Goal: Transaction & Acquisition: Purchase product/service

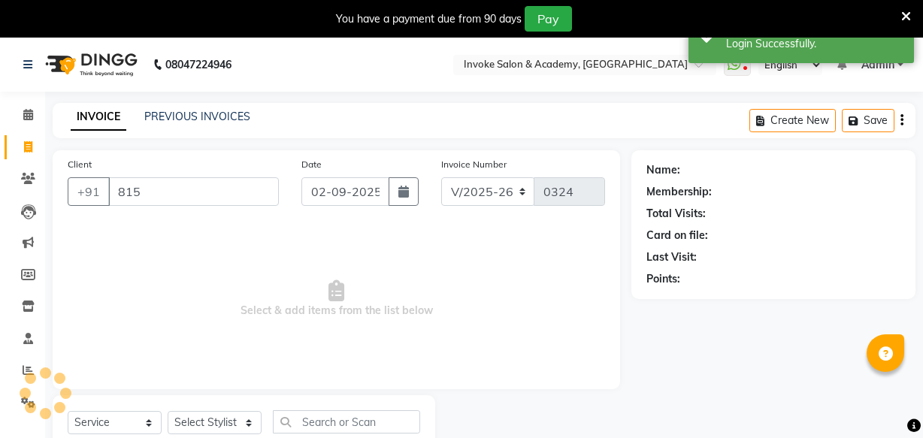
select select "5499"
select select "service"
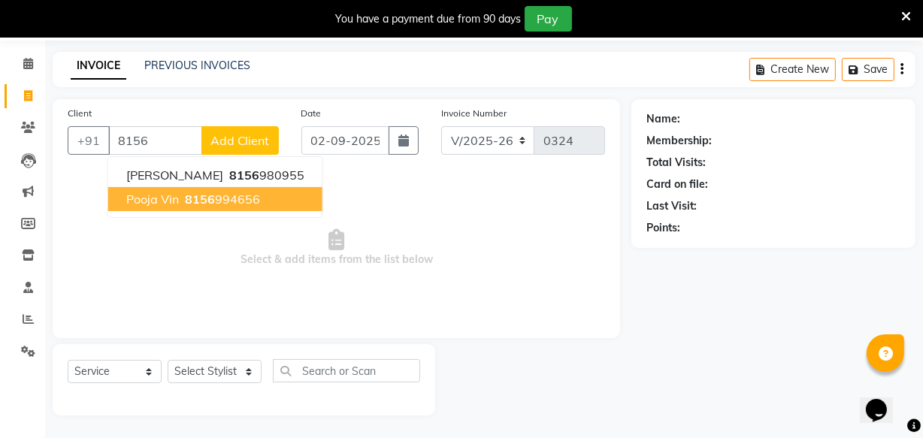
drag, startPoint x: 168, startPoint y: 195, endPoint x: 185, endPoint y: 203, distance: 18.8
click at [185, 203] on button "pooja vin 8156 994656" at bounding box center [215, 199] width 214 height 24
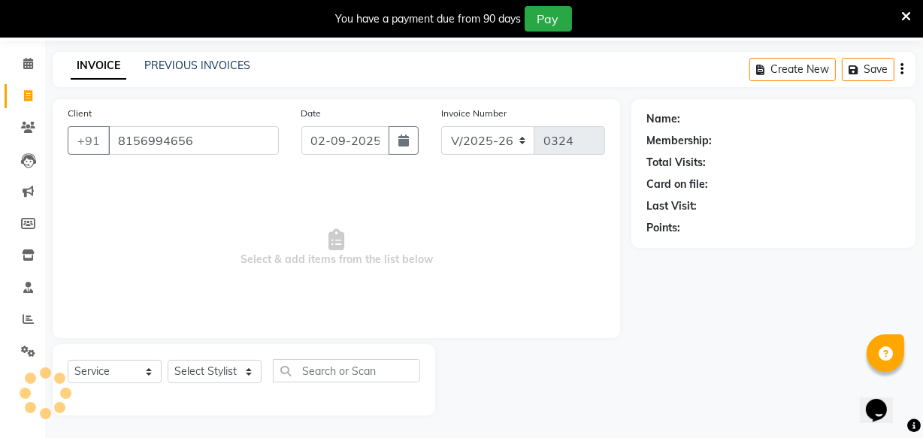
type input "8156994656"
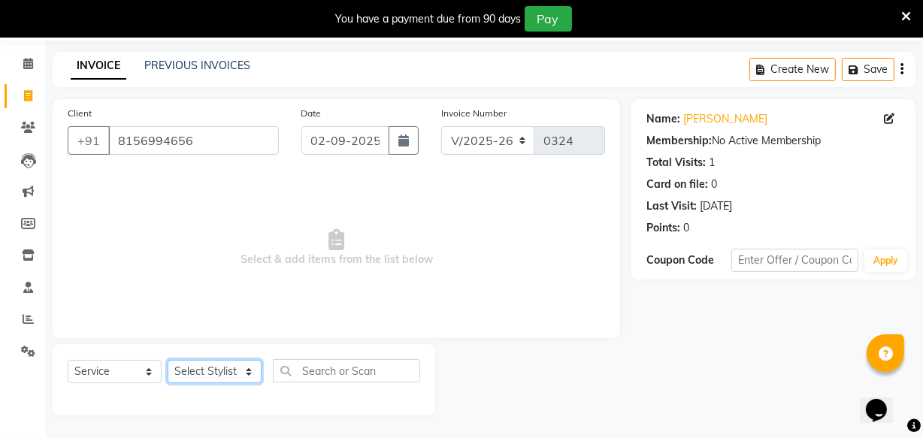
click at [222, 366] on select "Select Stylist Akshay Dakshada [PERSON_NAME] [PERSON_NAME]" at bounding box center [215, 371] width 94 height 23
select select "36992"
click at [168, 360] on select "Select Stylist Akshay Dakshada [PERSON_NAME] [PERSON_NAME]" at bounding box center [215, 371] width 94 height 23
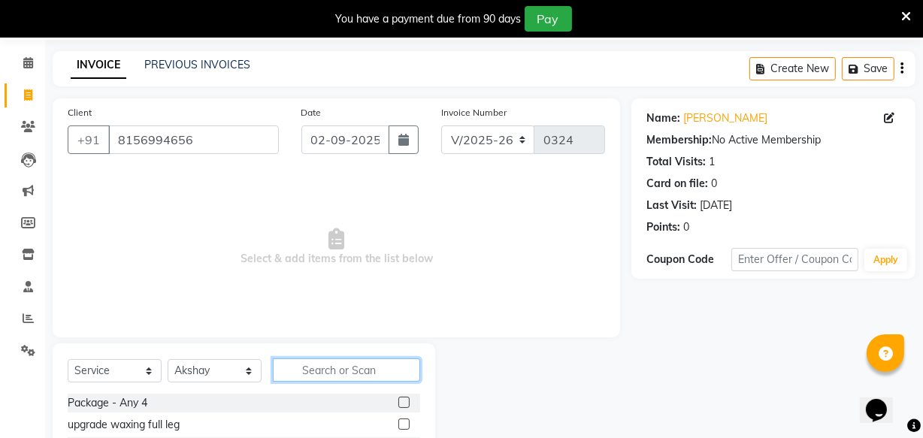
click at [311, 373] on input "text" at bounding box center [346, 370] width 147 height 23
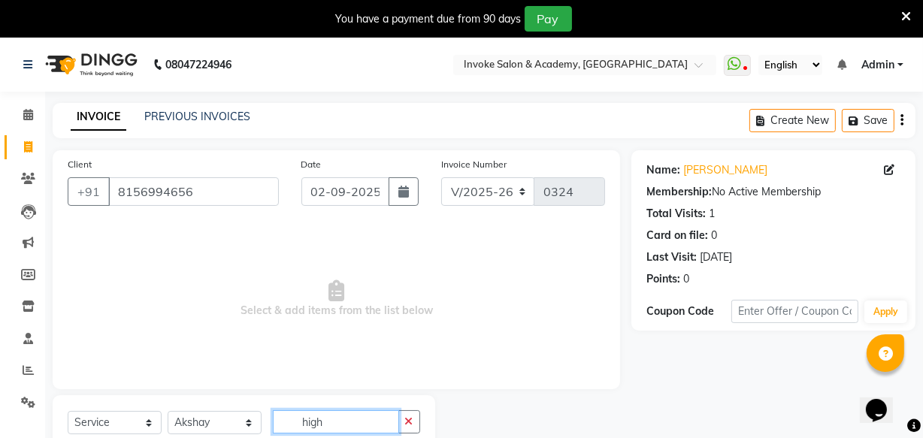
type input "high"
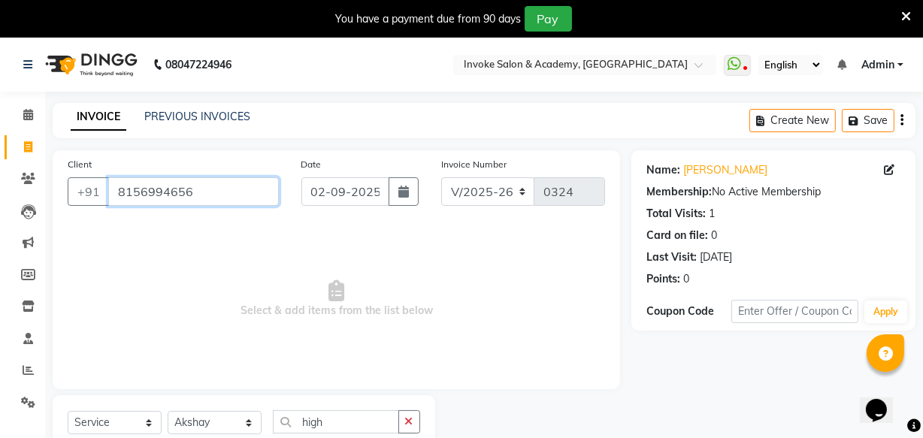
click at [161, 196] on input "8156994656" at bounding box center [193, 191] width 171 height 29
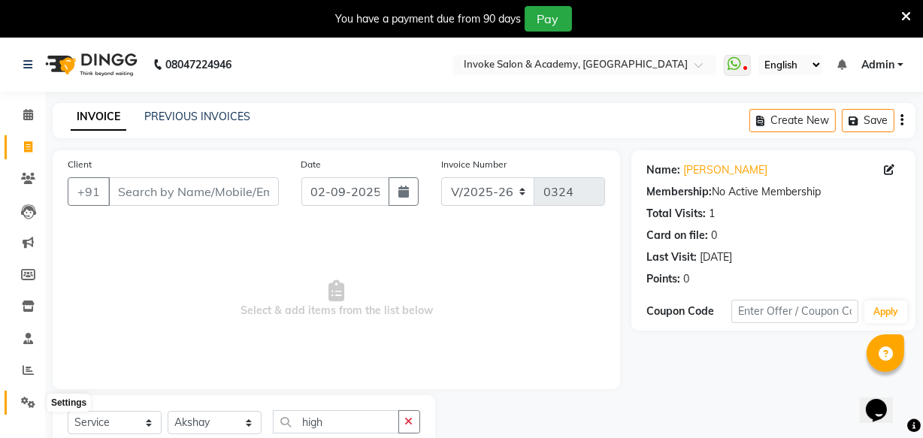
click at [27, 397] on icon at bounding box center [28, 402] width 14 height 11
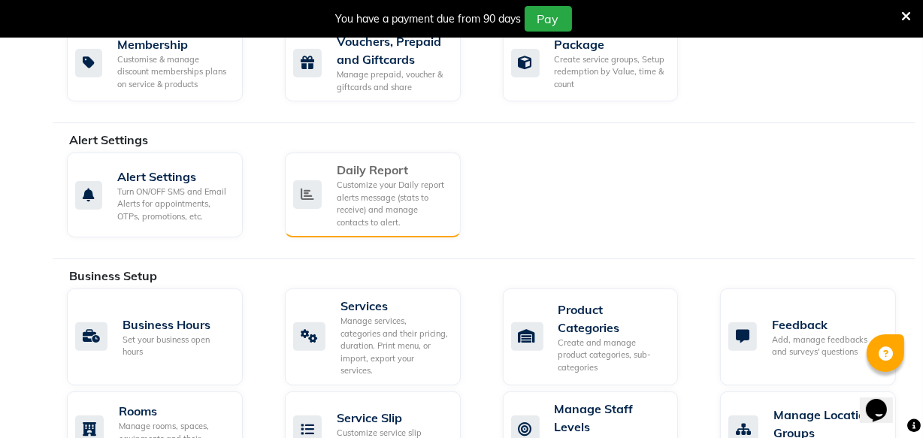
scroll to position [410, 0]
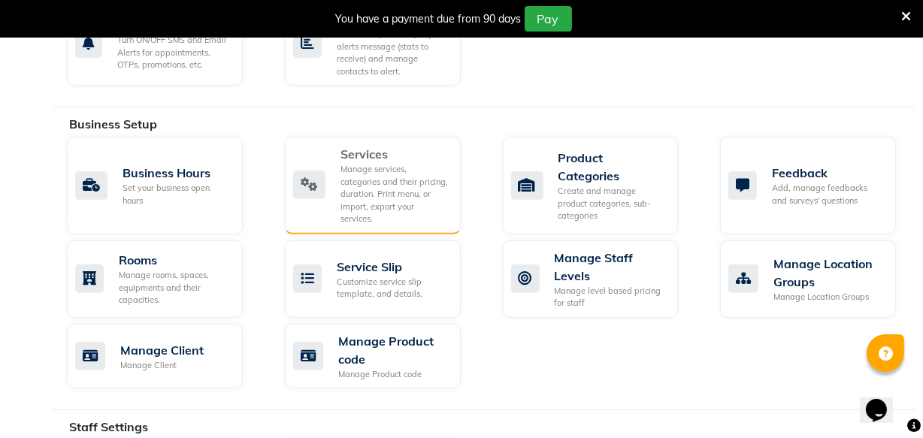
click at [407, 190] on div "Manage services, categories and their pricing, duration. Print menu, or import,…" at bounding box center [394, 194] width 108 height 62
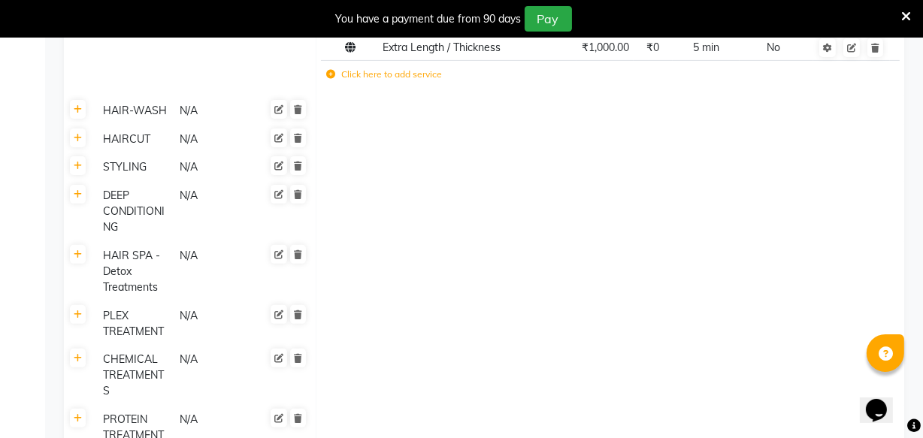
scroll to position [136, 0]
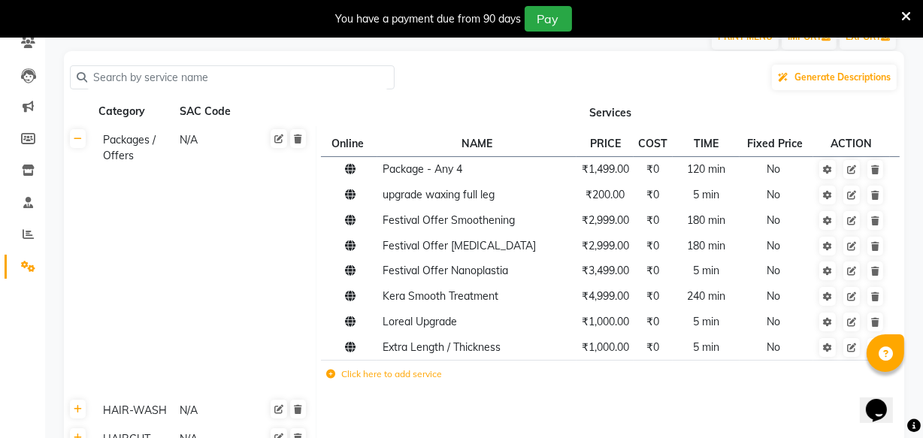
click at [407, 377] on label "Click here to add service" at bounding box center [384, 375] width 116 height 14
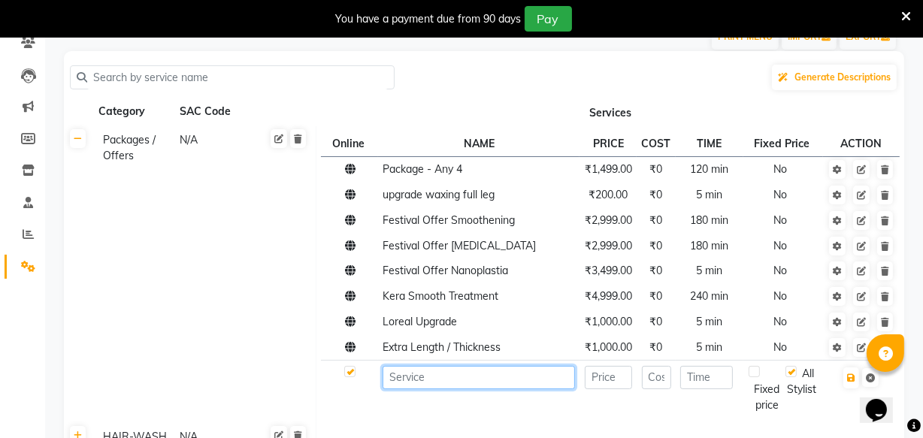
click at [410, 375] on input at bounding box center [479, 377] width 192 height 23
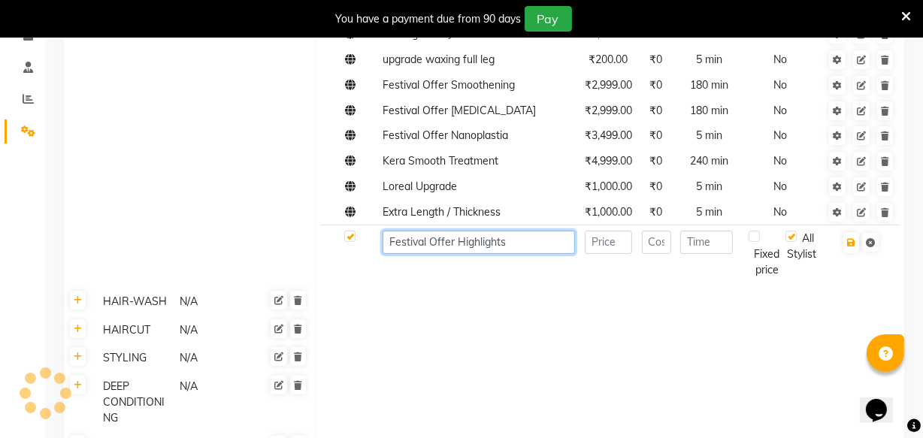
scroll to position [273, 0]
type input "Festival Offer Highlights"
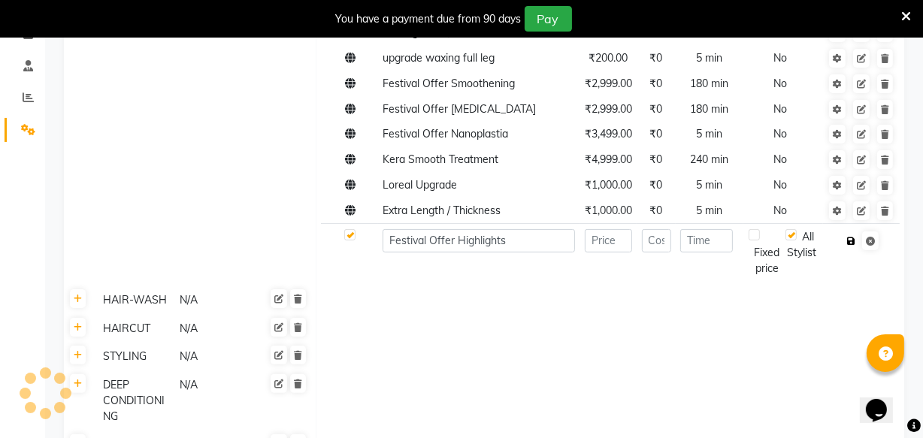
click at [857, 237] on button "button" at bounding box center [851, 241] width 16 height 21
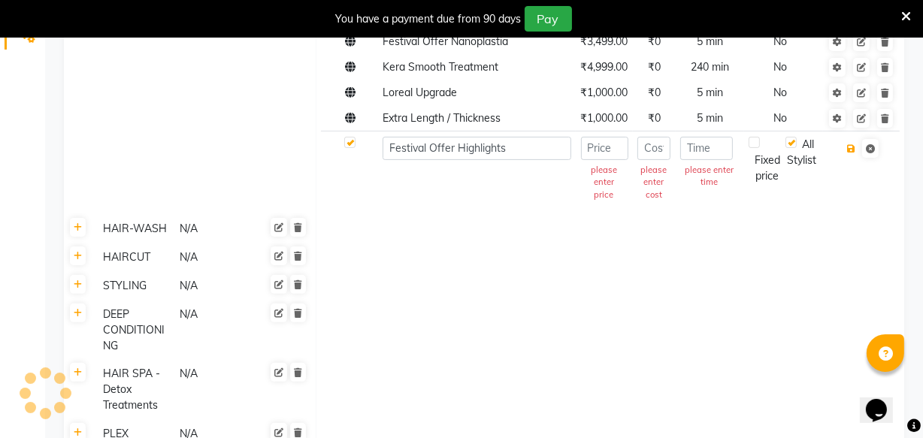
scroll to position [341, 0]
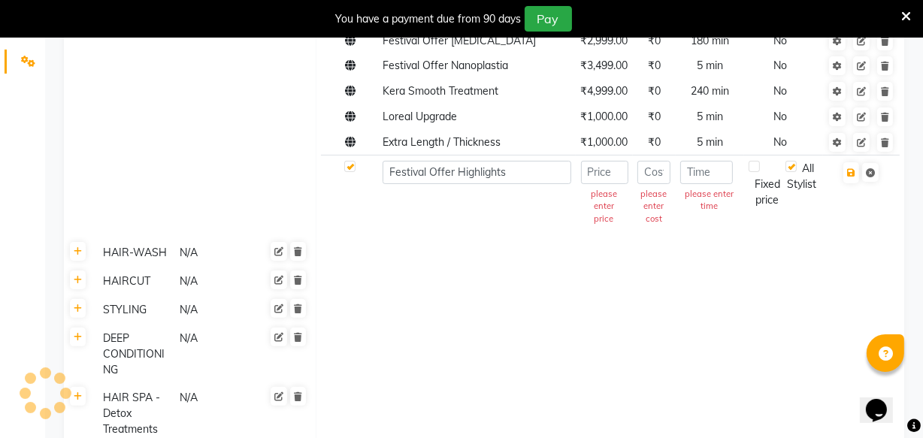
click at [610, 183] on td "please enter price" at bounding box center [604, 195] width 57 height 79
click at [617, 169] on input "number" at bounding box center [604, 172] width 47 height 23
type input "1999"
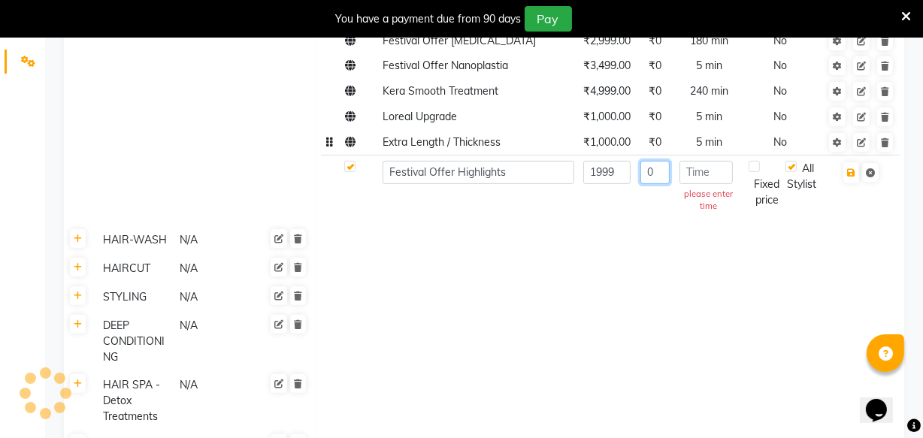
type input "0"
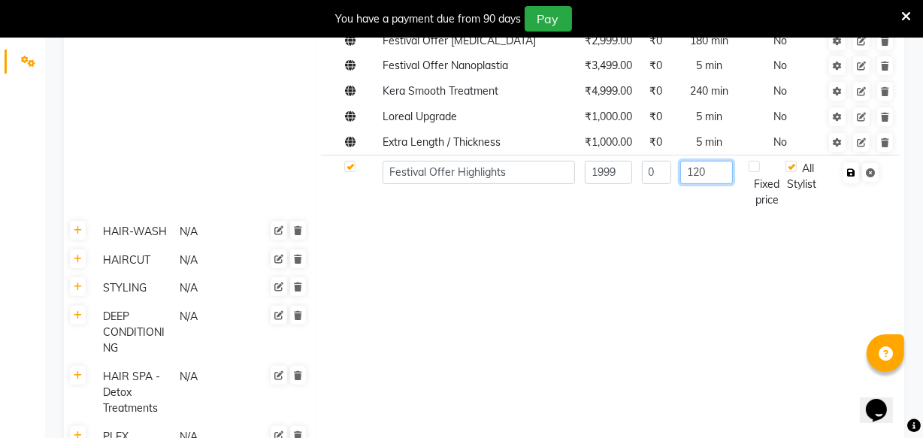
type input "120"
click at [852, 172] on icon "button" at bounding box center [851, 172] width 8 height 9
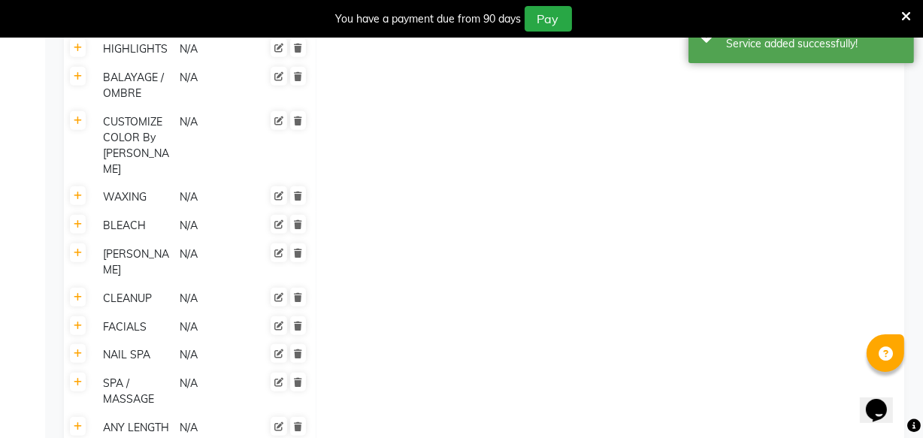
scroll to position [1127, 0]
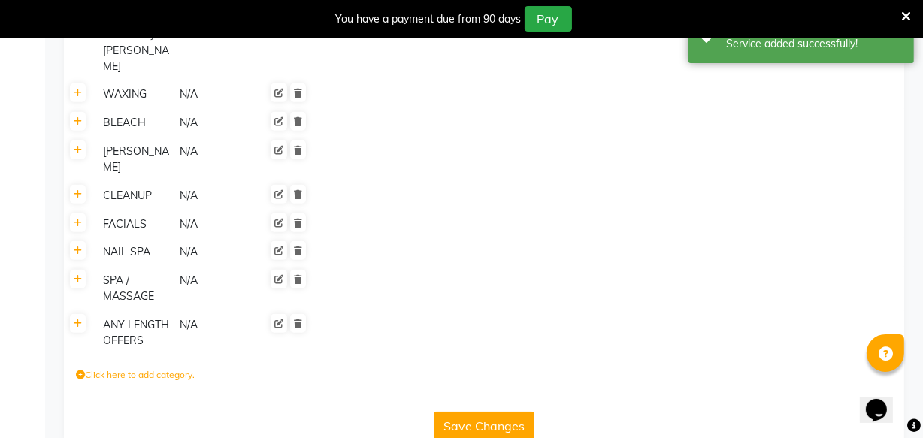
click at [502, 412] on button "Save Changes" at bounding box center [484, 426] width 101 height 29
click at [904, 10] on icon at bounding box center [906, 17] width 10 height 14
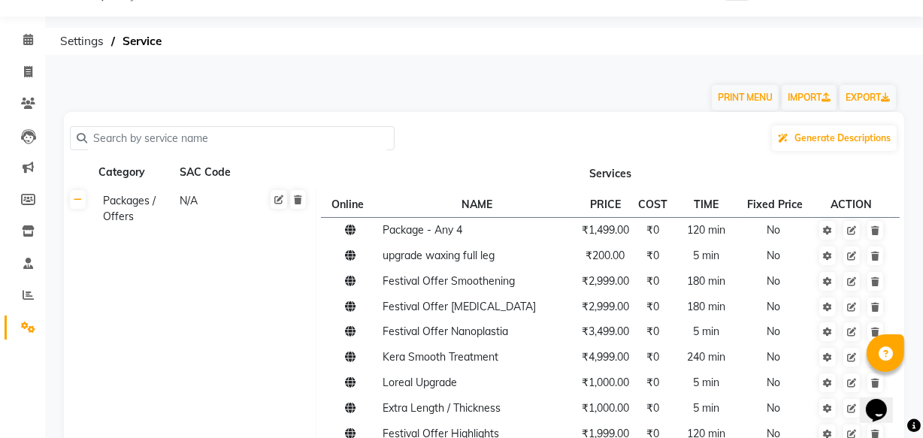
scroll to position [0, 0]
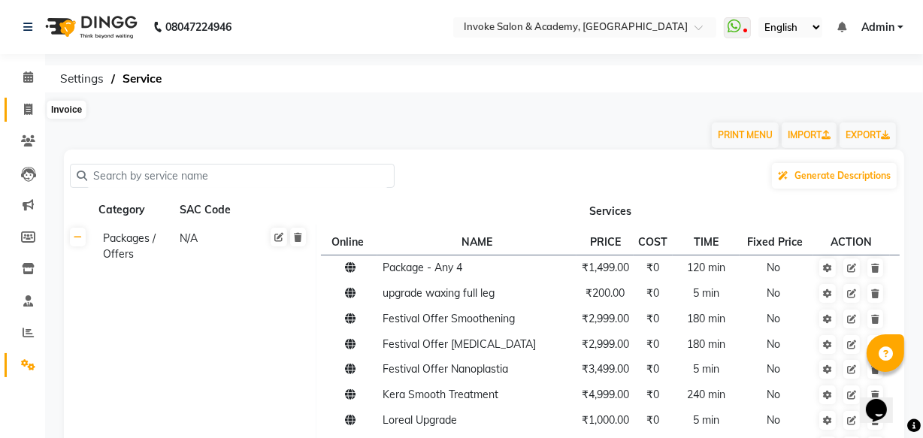
click at [20, 101] on span at bounding box center [28, 109] width 26 height 17
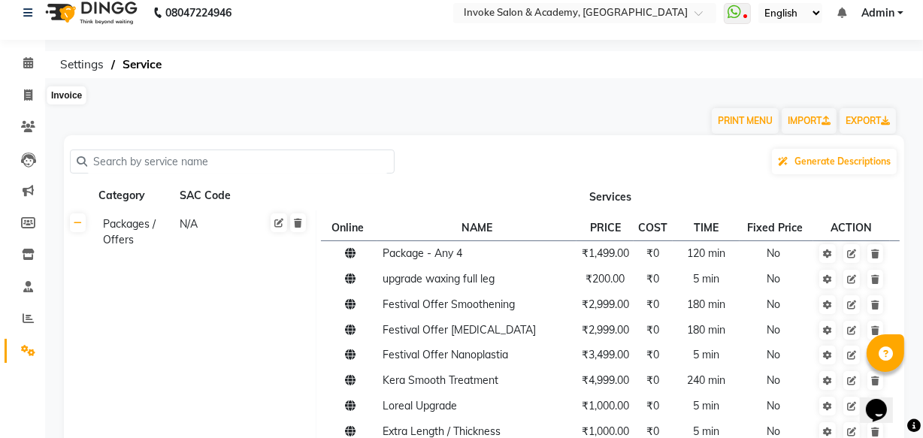
select select "service"
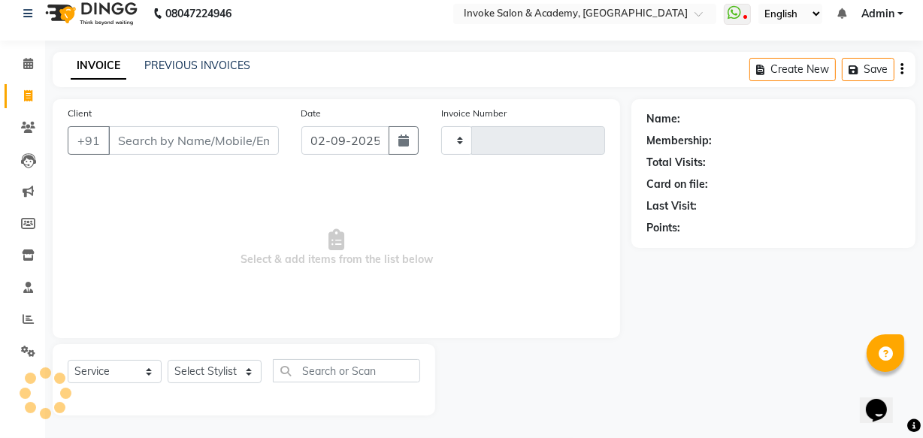
type input "0324"
select select "5499"
click at [178, 142] on input "Client" at bounding box center [193, 140] width 171 height 29
type input "8156994656"
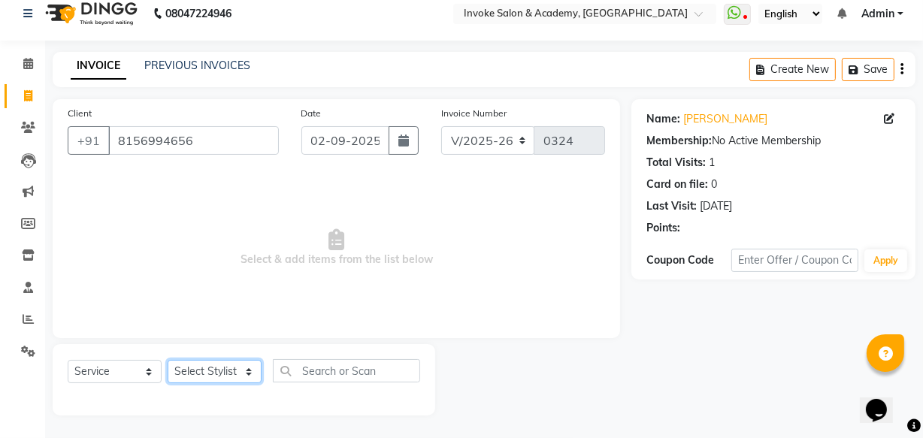
click at [180, 362] on select "Select Stylist Akshay Dakshada [PERSON_NAME] [PERSON_NAME]" at bounding box center [215, 371] width 94 height 23
select select "38106"
click at [168, 360] on select "Select Stylist Akshay Dakshada [PERSON_NAME] [PERSON_NAME]" at bounding box center [215, 371] width 94 height 23
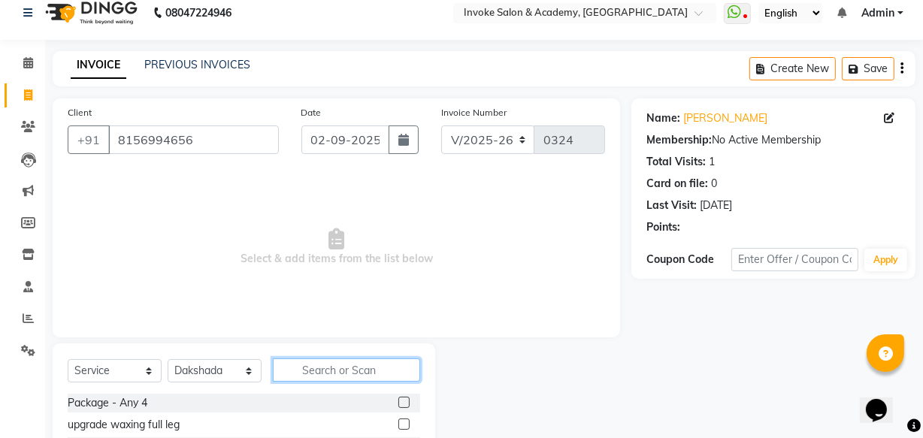
click at [301, 368] on input "text" at bounding box center [346, 370] width 147 height 23
type input "highl"
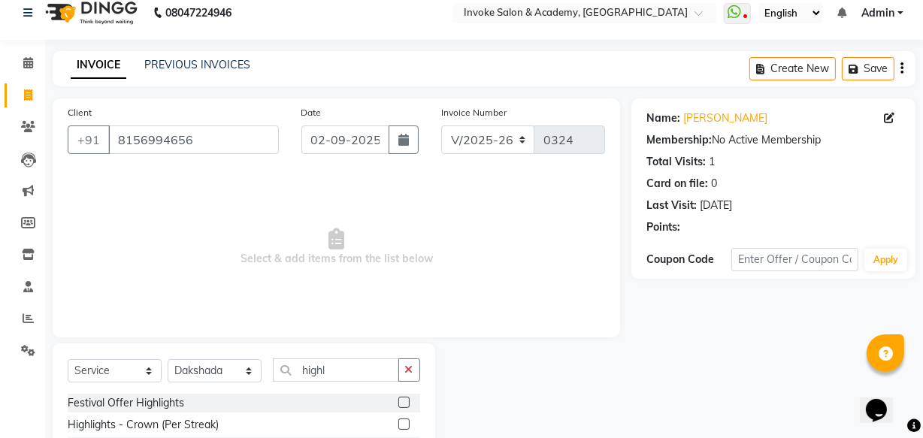
click at [398, 401] on label at bounding box center [403, 402] width 11 height 11
click at [398, 401] on input "checkbox" at bounding box center [403, 403] width 10 height 10
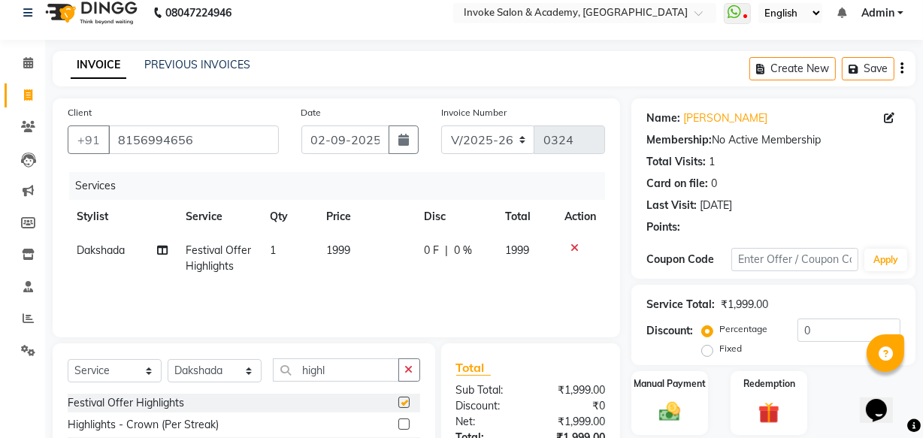
checkbox input "false"
click at [673, 403] on img at bounding box center [670, 412] width 36 height 26
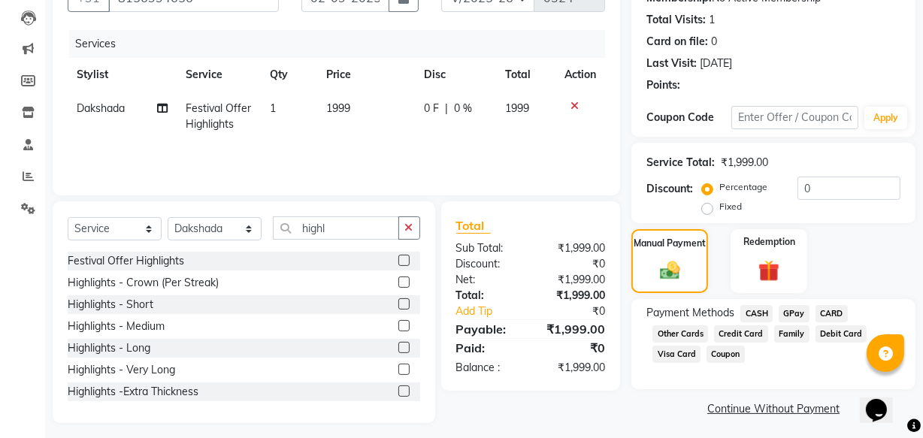
scroll to position [165, 0]
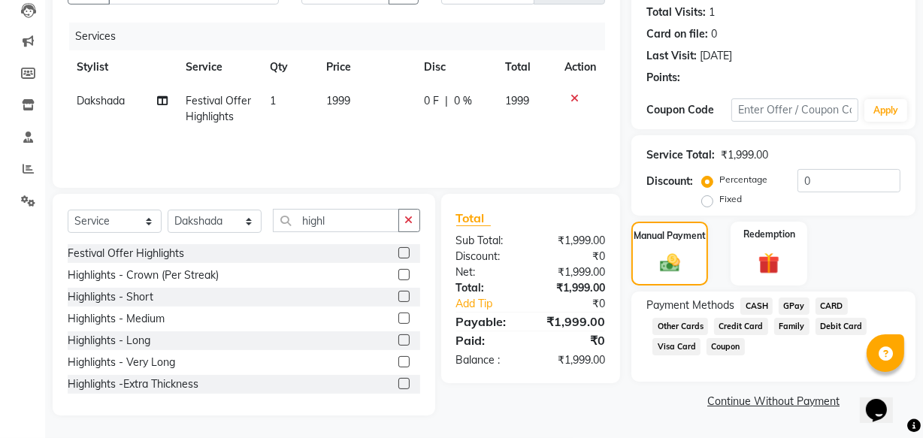
click at [797, 307] on span "GPay" at bounding box center [794, 306] width 31 height 17
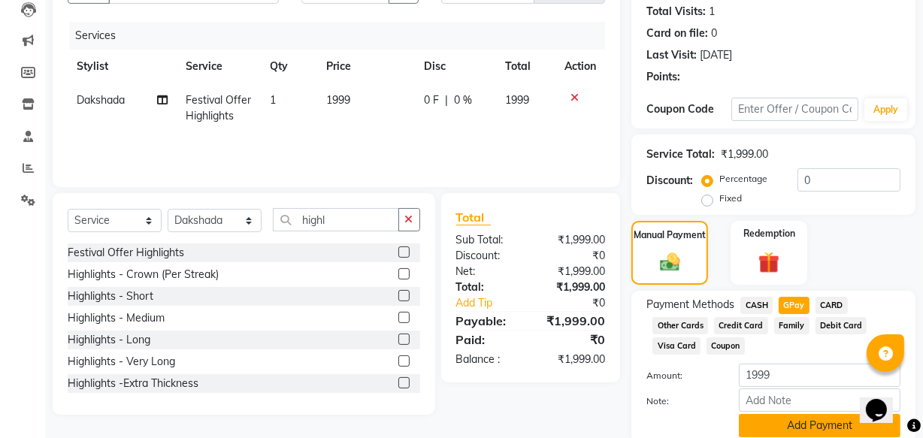
click at [790, 428] on button "Add Payment" at bounding box center [820, 425] width 162 height 23
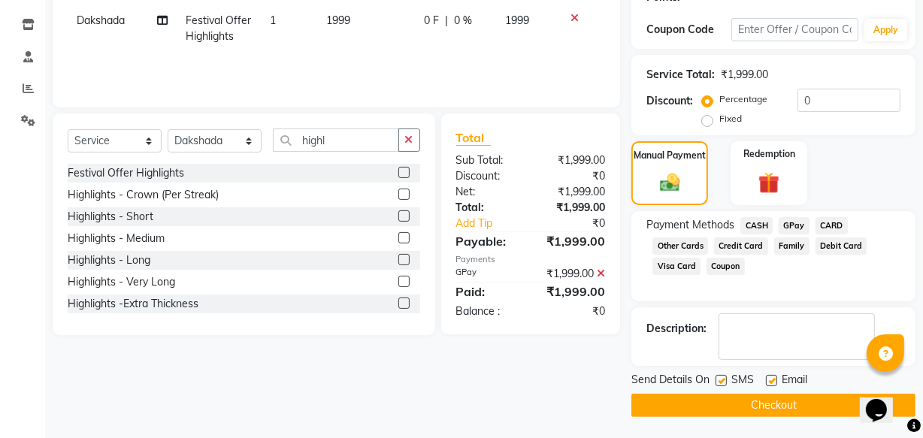
scroll to position [245, 0]
click at [731, 401] on button "Checkout" at bounding box center [773, 404] width 284 height 23
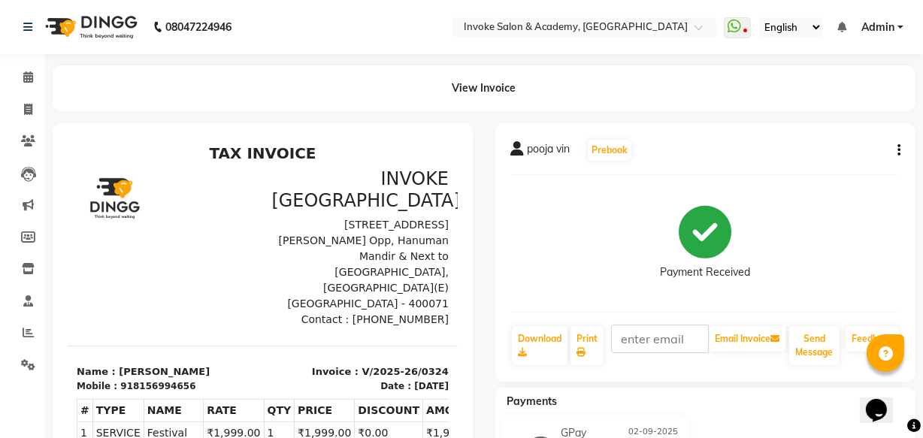
click at [107, 14] on img at bounding box center [89, 27] width 103 height 42
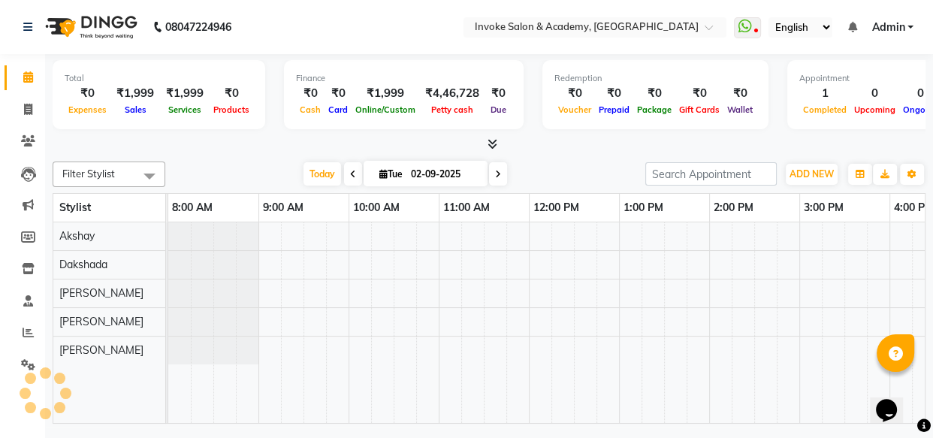
scroll to position [0, 415]
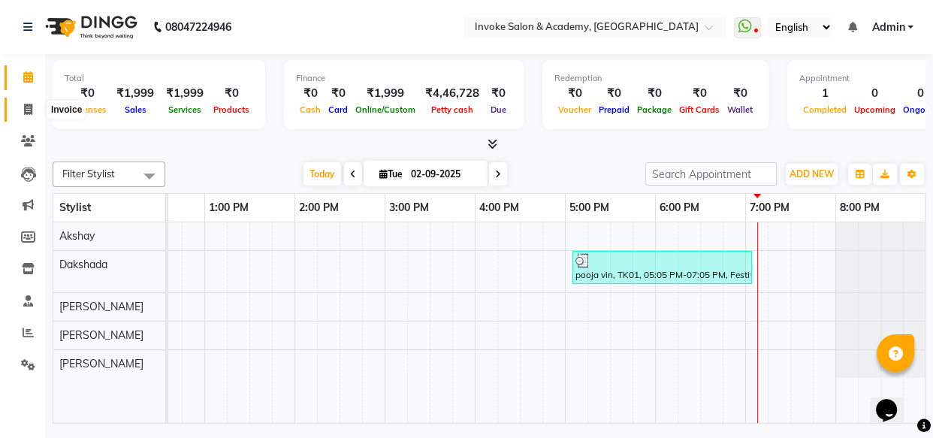
click at [29, 110] on icon at bounding box center [28, 109] width 8 height 11
select select "service"
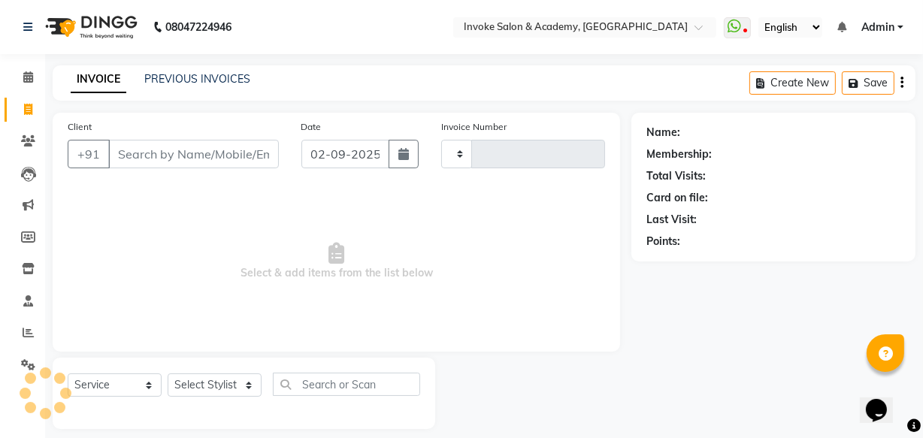
type input "0325"
select select "5499"
click at [147, 71] on div "PREVIOUS INVOICES" at bounding box center [197, 79] width 106 height 16
click at [150, 80] on link "PREVIOUS INVOICES" at bounding box center [197, 79] width 106 height 14
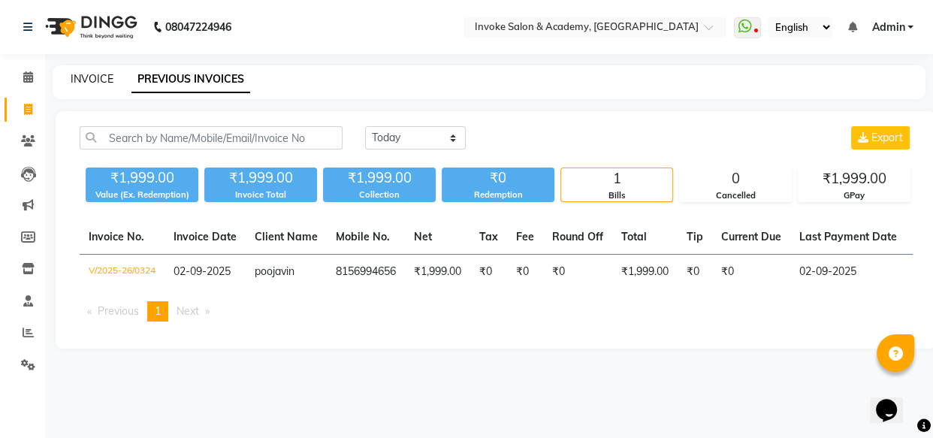
click at [94, 74] on link "INVOICE" at bounding box center [92, 79] width 43 height 14
select select "service"
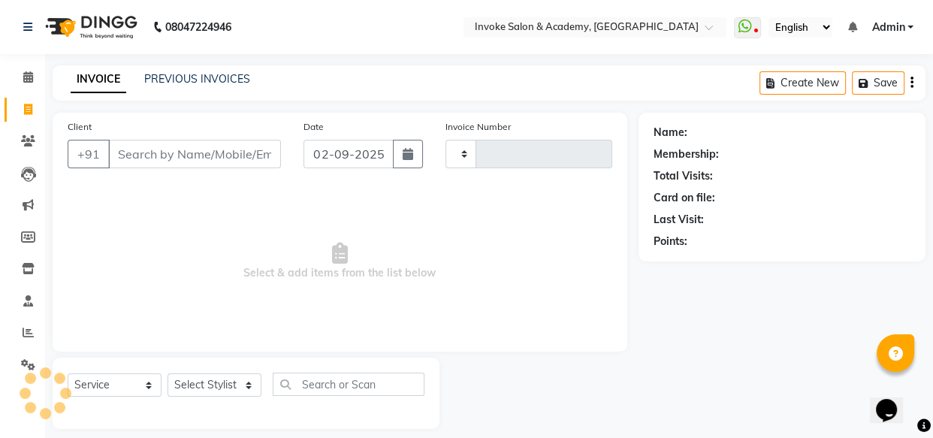
scroll to position [14, 0]
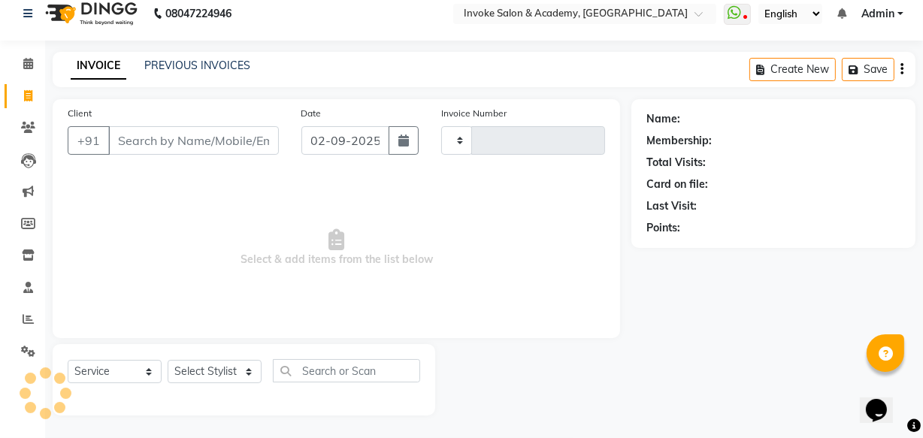
type input "0325"
select select "5499"
click at [142, 139] on input "Client" at bounding box center [193, 140] width 171 height 29
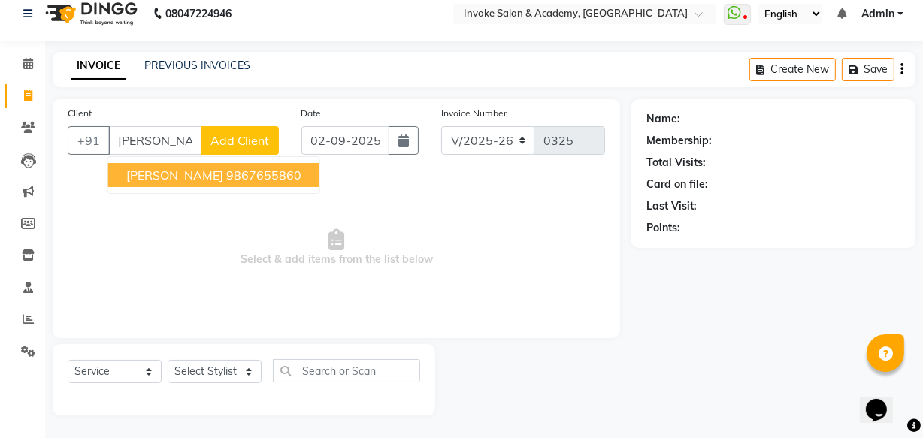
click at [171, 169] on span "[PERSON_NAME]" at bounding box center [174, 175] width 97 height 15
type input "9867655860"
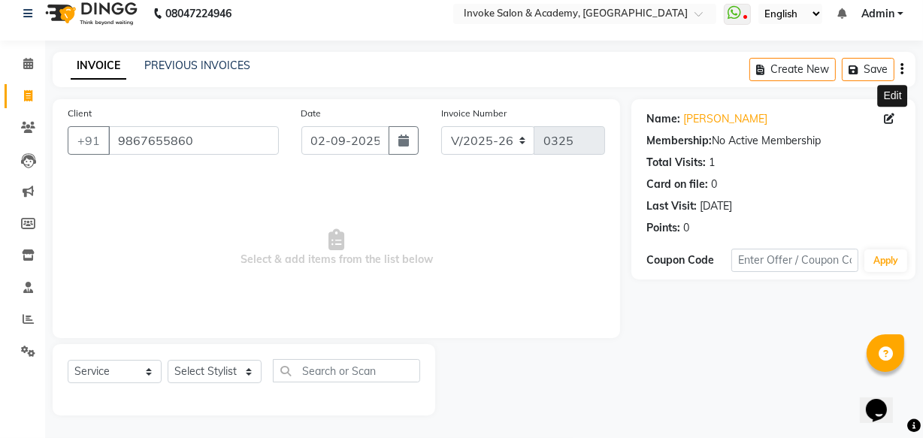
click at [888, 115] on icon at bounding box center [889, 118] width 11 height 11
select select "[DEMOGRAPHIC_DATA]"
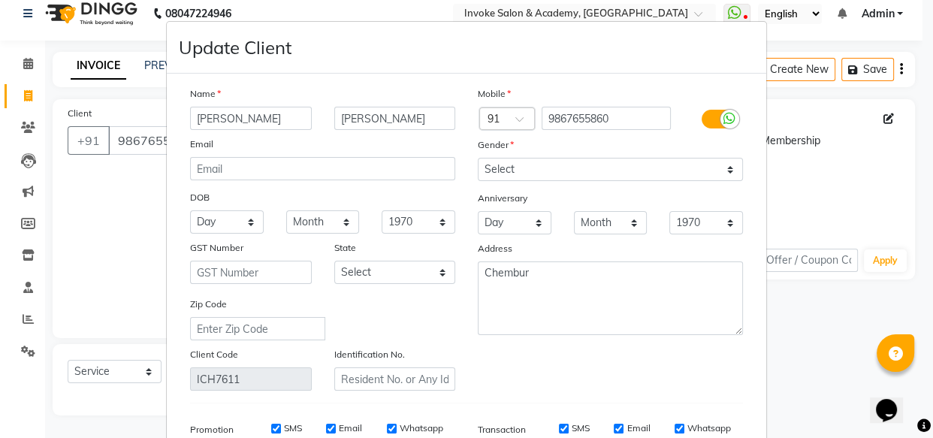
drag, startPoint x: 194, startPoint y: 120, endPoint x: 210, endPoint y: 117, distance: 16.8
click at [194, 120] on input "[PERSON_NAME]" at bounding box center [251, 118] width 122 height 23
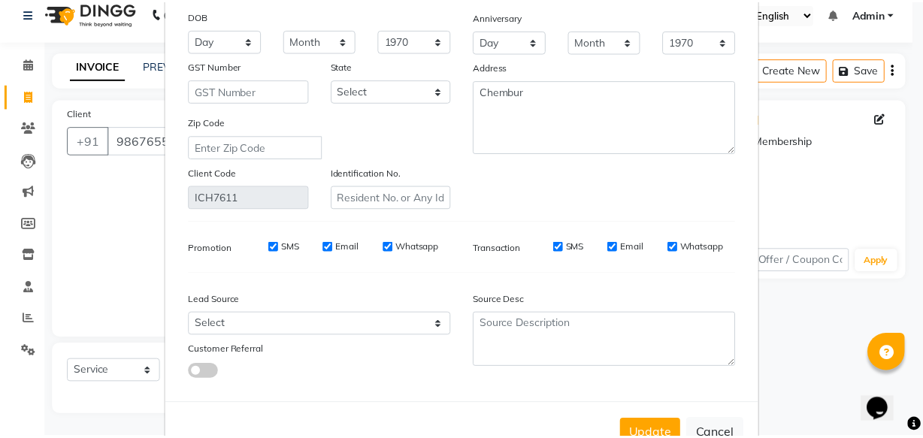
scroll to position [233, 0]
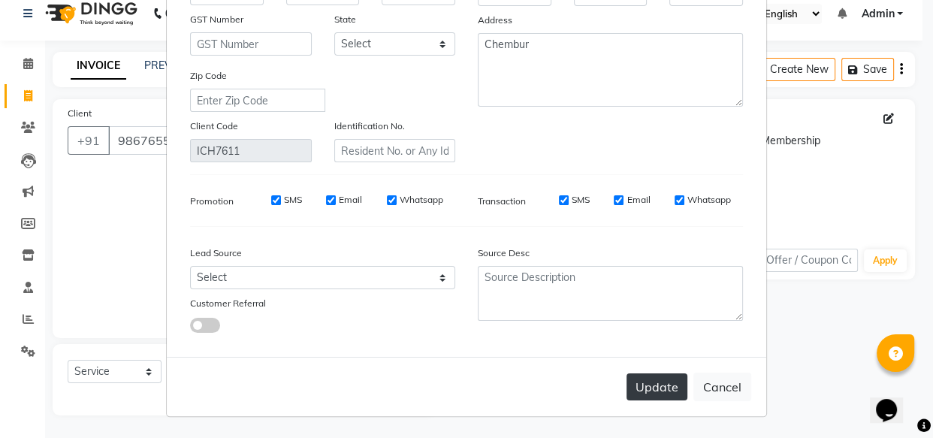
type input "Dr. [PERSON_NAME]"
click at [637, 380] on button "Update" at bounding box center [657, 387] width 61 height 27
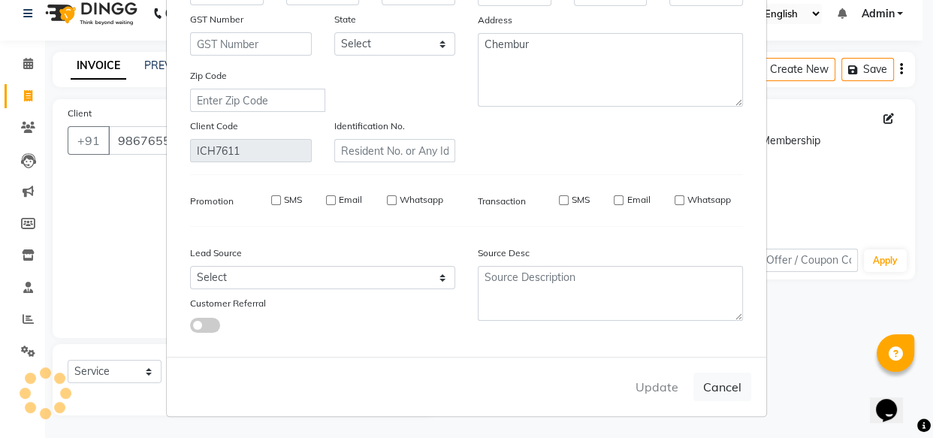
select select
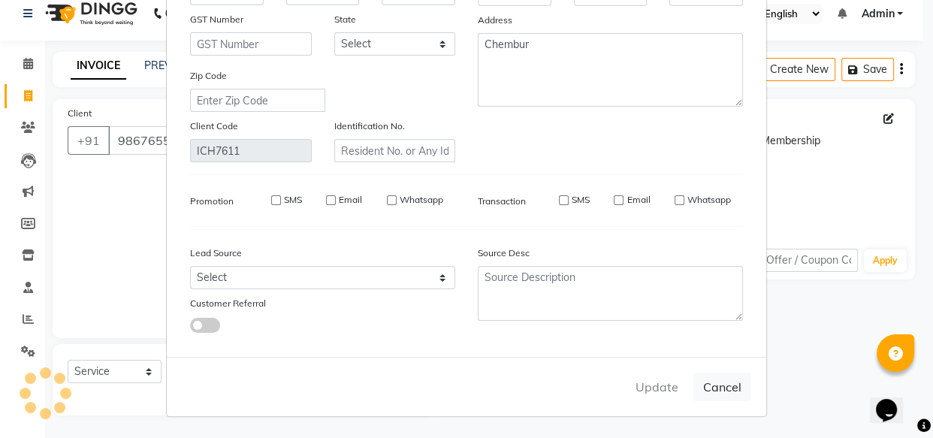
select select
checkbox input "false"
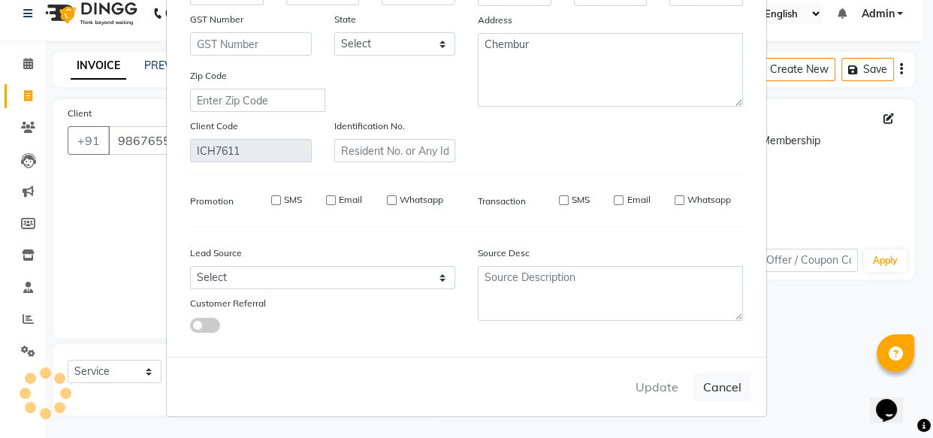
checkbox input "false"
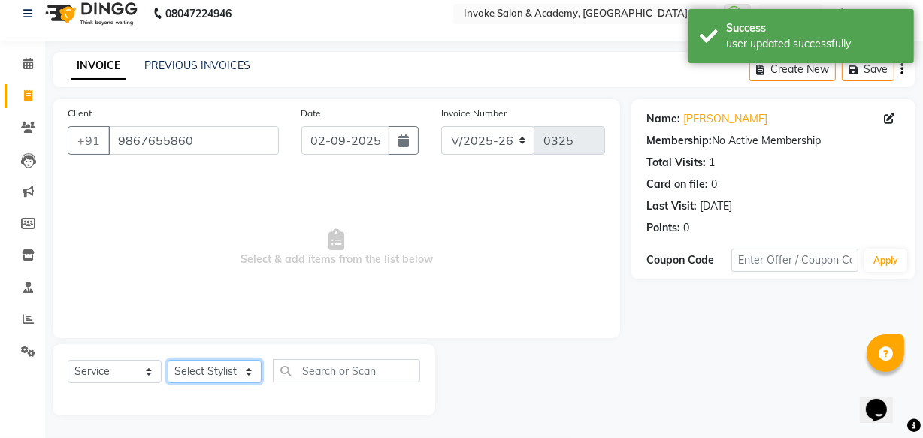
click at [222, 368] on select "Select Stylist Akshay Dakshada [PERSON_NAME] [PERSON_NAME]" at bounding box center [215, 371] width 94 height 23
select select "38106"
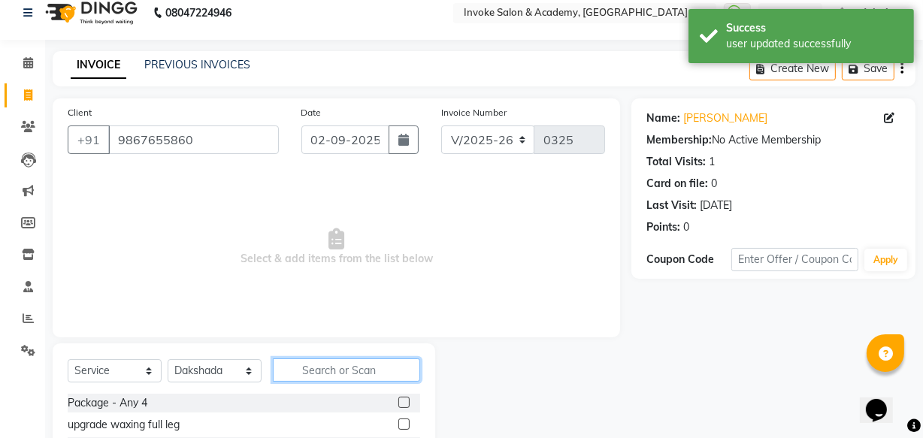
click at [294, 371] on input "text" at bounding box center [346, 370] width 147 height 23
type input "packla"
click at [398, 401] on label at bounding box center [403, 402] width 11 height 11
click at [398, 401] on input "checkbox" at bounding box center [403, 403] width 10 height 10
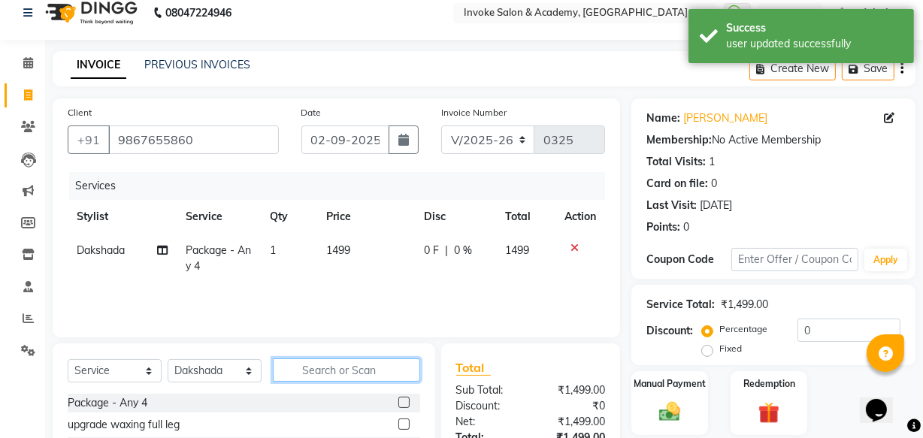
checkbox input "false"
click at [375, 374] on input "text" at bounding box center [346, 370] width 147 height 23
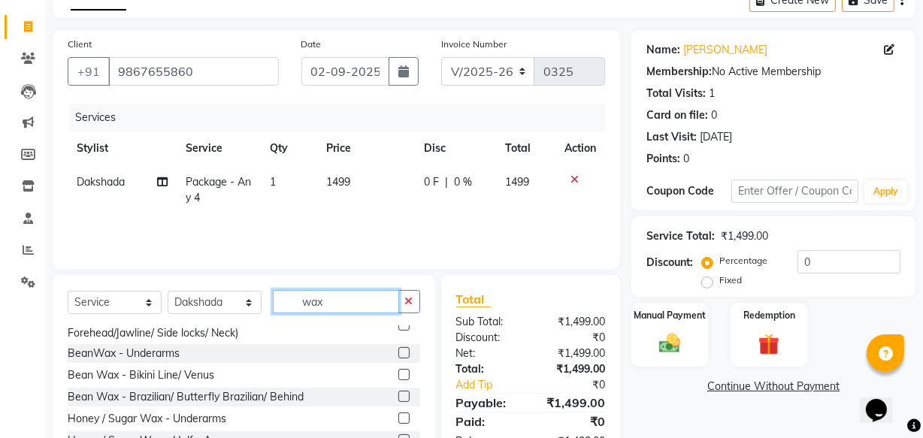
scroll to position [68, 0]
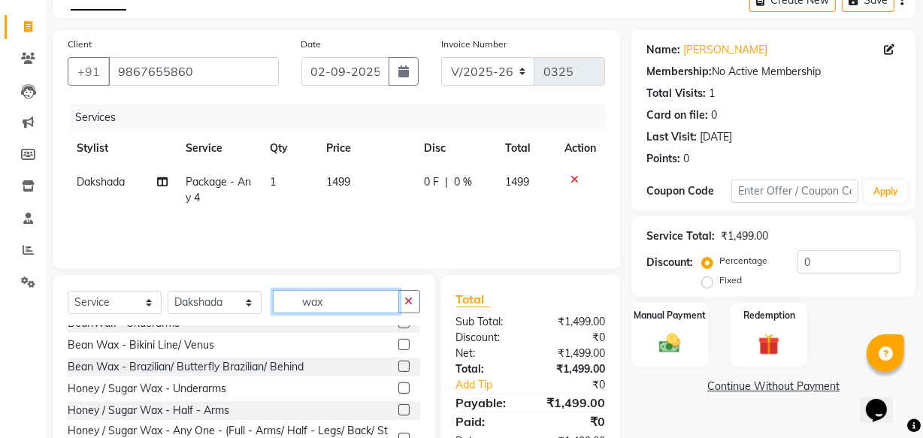
type input "wax"
click at [398, 391] on label at bounding box center [403, 388] width 11 height 11
click at [398, 391] on input "checkbox" at bounding box center [403, 389] width 10 height 10
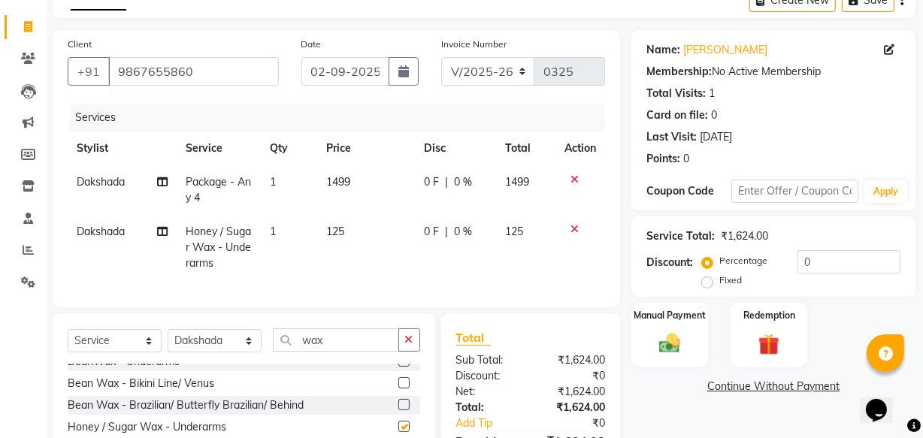
checkbox input "false"
click at [652, 345] on img at bounding box center [670, 344] width 36 height 26
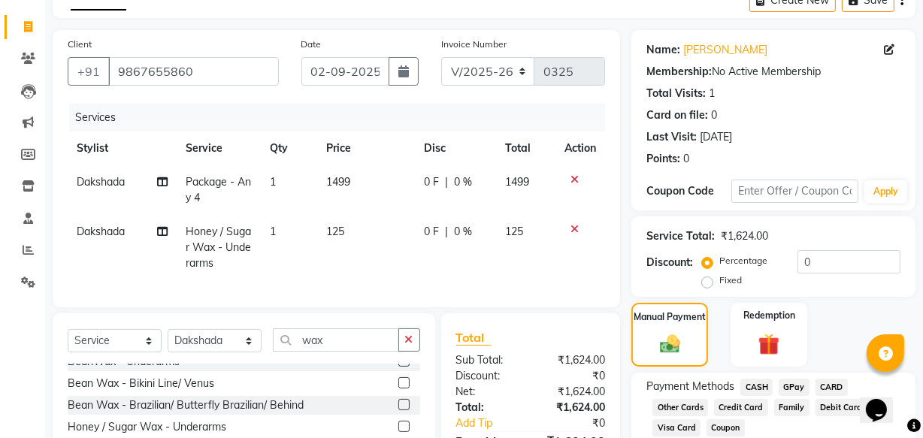
click at [788, 383] on span "GPay" at bounding box center [794, 387] width 31 height 17
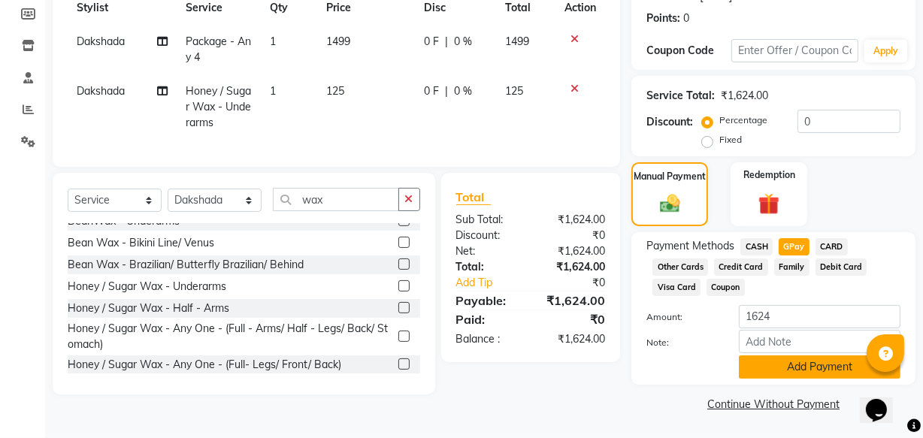
click at [766, 373] on button "Add Payment" at bounding box center [820, 366] width 162 height 23
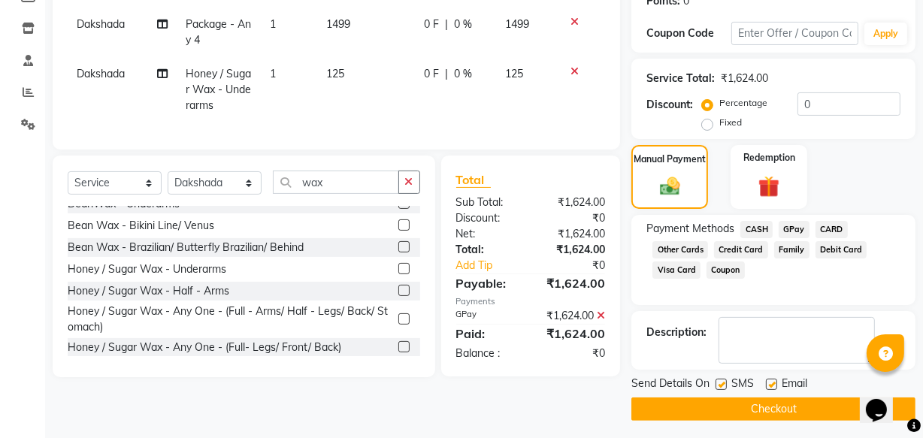
scroll to position [245, 0]
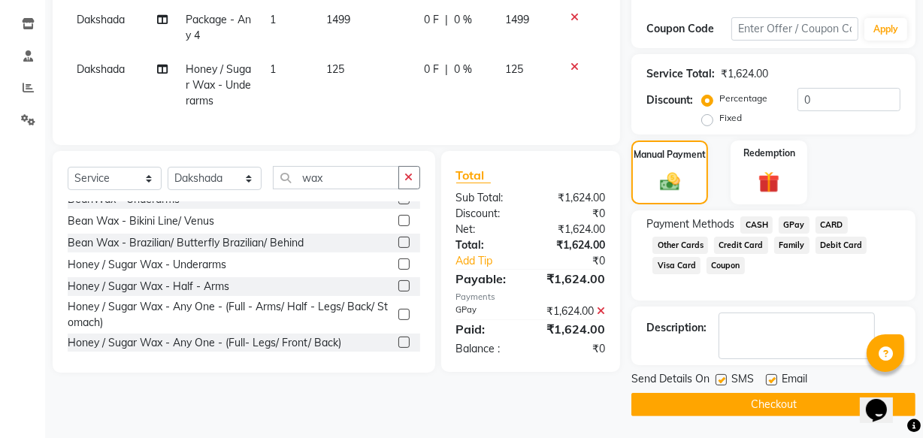
click at [753, 394] on button "Checkout" at bounding box center [773, 404] width 284 height 23
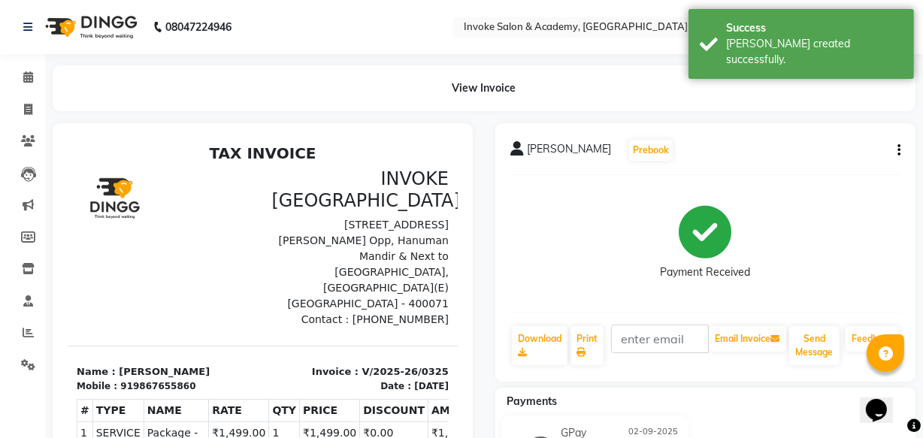
click at [99, 36] on img at bounding box center [89, 27] width 103 height 42
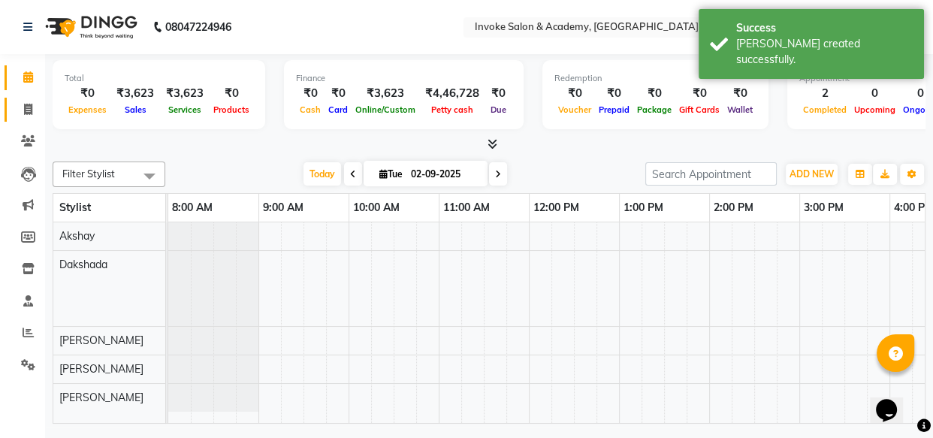
click at [25, 110] on icon at bounding box center [28, 109] width 8 height 11
select select "service"
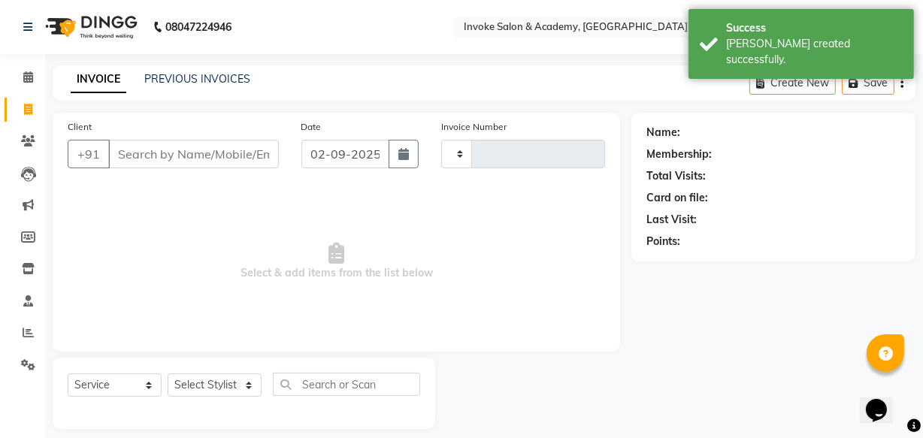
type input "0326"
select select "5499"
click at [202, 89] on div "INVOICE PREVIOUS INVOICES Create New Save" at bounding box center [484, 82] width 863 height 35
click at [210, 83] on link "PREVIOUS INVOICES" at bounding box center [197, 79] width 106 height 14
